Goal: Transaction & Acquisition: Download file/media

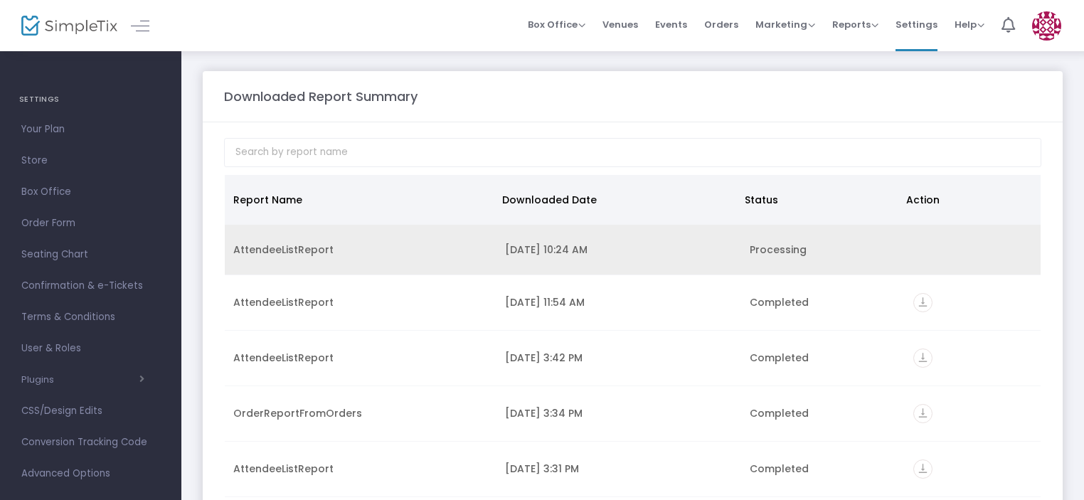
click at [415, 250] on div "AttendeeListReport" at bounding box center [360, 249] width 255 height 14
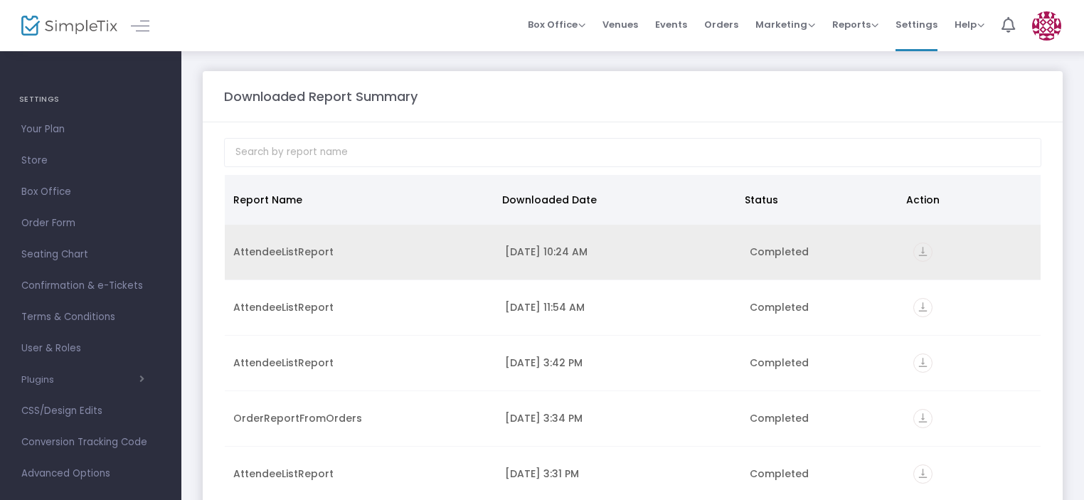
click at [918, 253] on icon "vertical_align_bottom" at bounding box center [922, 251] width 19 height 19
